Goal: Information Seeking & Learning: Learn about a topic

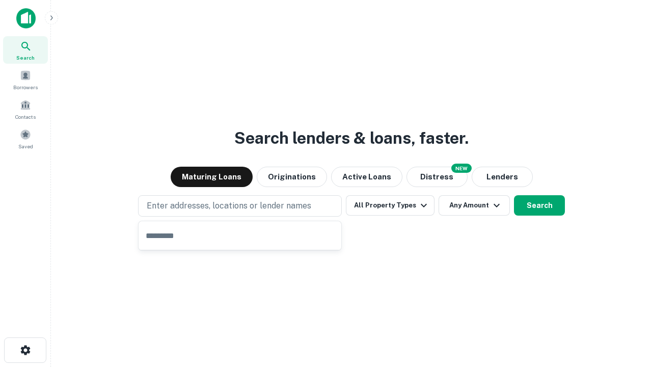
type input "**********"
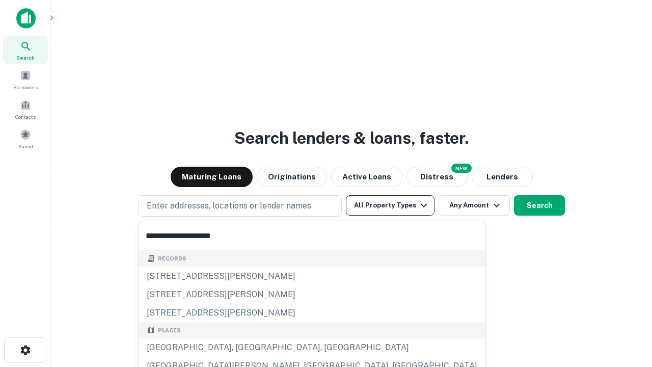
click at [243, 347] on div "[GEOGRAPHIC_DATA], [GEOGRAPHIC_DATA], [GEOGRAPHIC_DATA]" at bounding box center [311, 347] width 347 height 18
click at [390, 205] on button "All Property Types" at bounding box center [390, 205] width 89 height 20
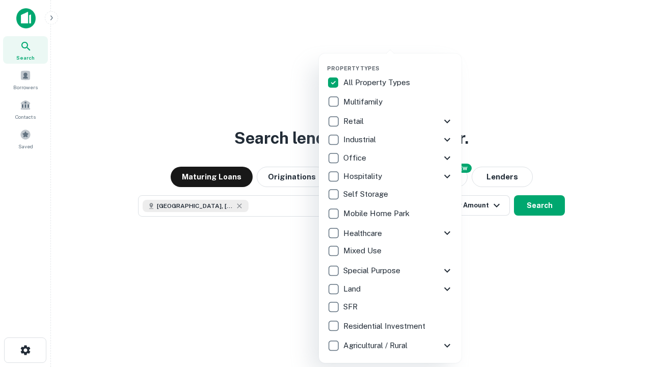
click at [398, 62] on button "button" at bounding box center [398, 62] width 143 height 1
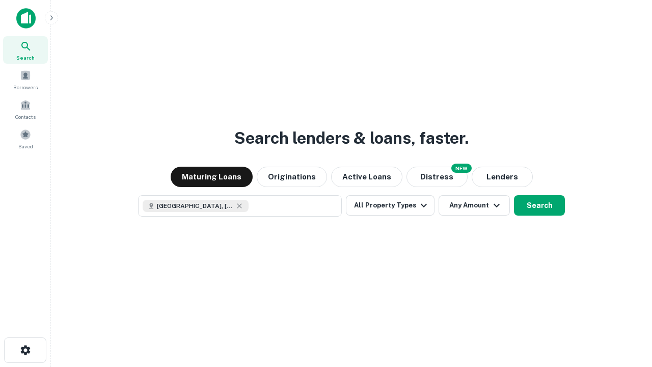
scroll to position [16, 0]
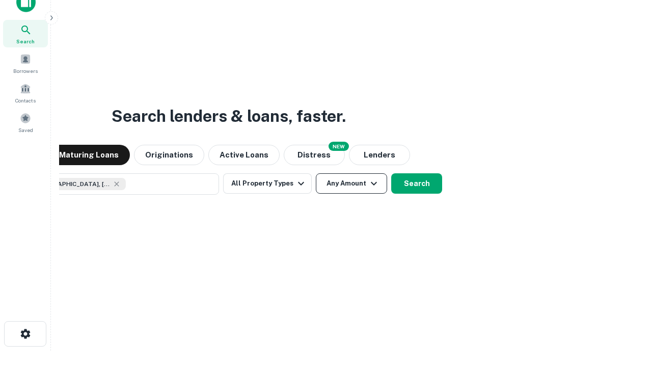
click at [316, 173] on button "Any Amount" at bounding box center [351, 183] width 71 height 20
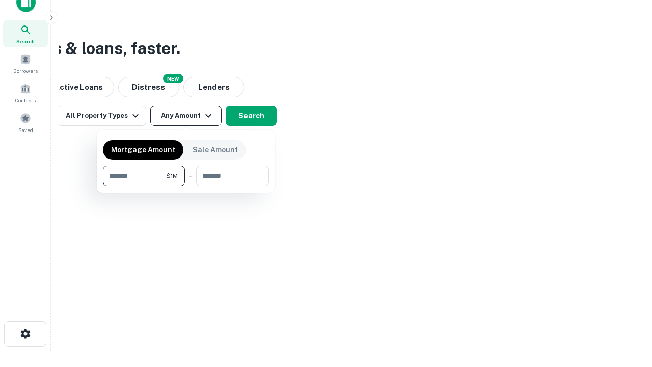
type input "*******"
click at [186, 186] on button "button" at bounding box center [186, 186] width 166 height 1
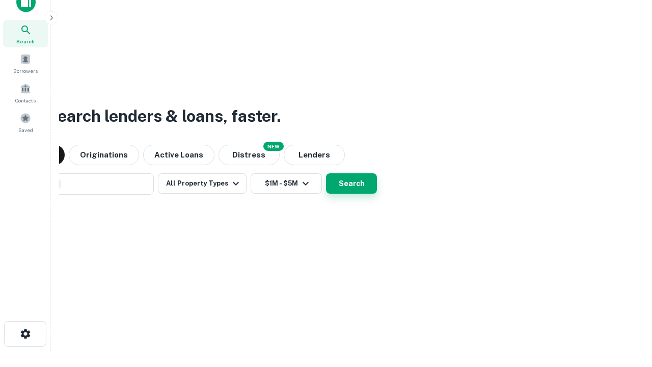
click at [326, 173] on button "Search" at bounding box center [351, 183] width 51 height 20
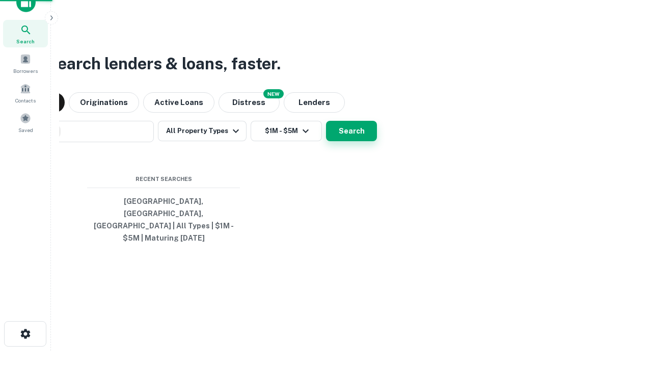
scroll to position [33, 288]
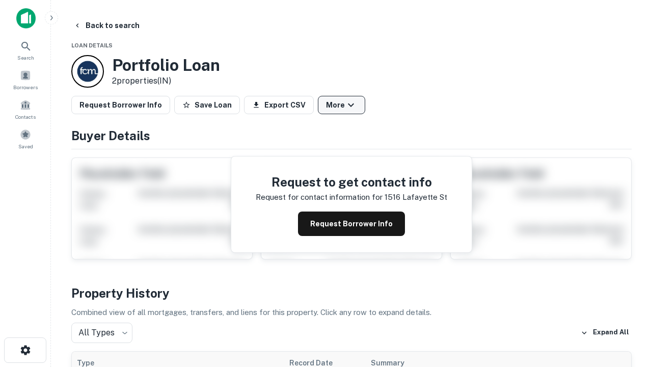
click at [341, 105] on button "More" at bounding box center [341, 105] width 47 height 18
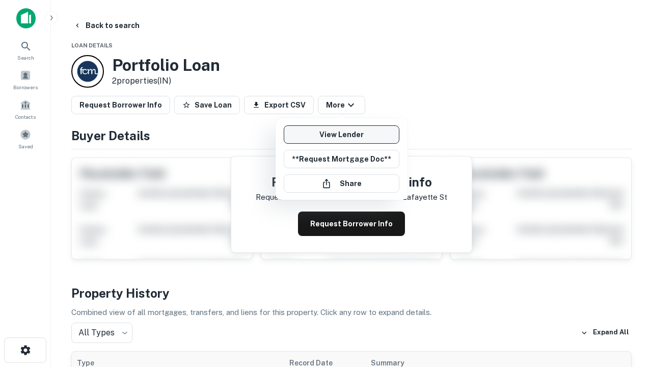
click at [341, 134] on link "View Lender" at bounding box center [342, 134] width 116 height 18
